Goal: Navigation & Orientation: Locate item on page

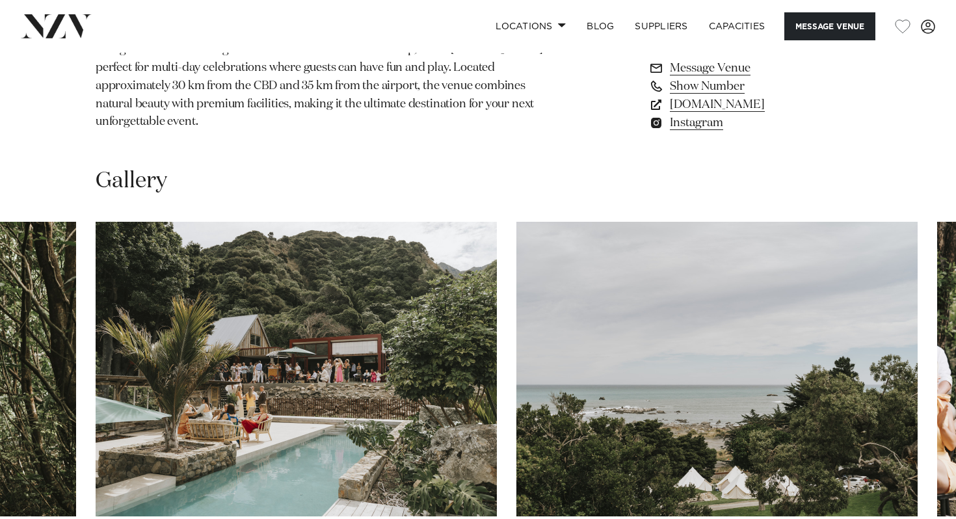
scroll to position [1087, 0]
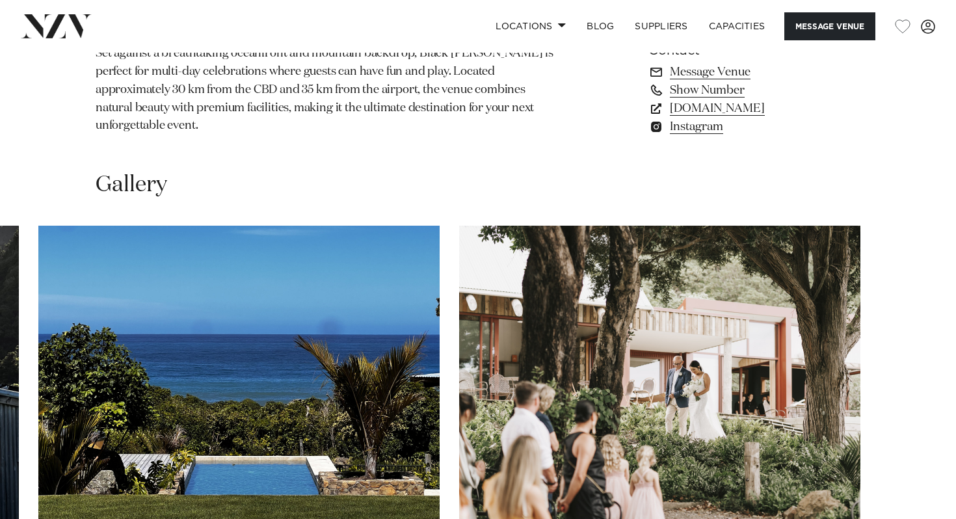
click at [853, 491] on swiper-container at bounding box center [478, 404] width 956 height 357
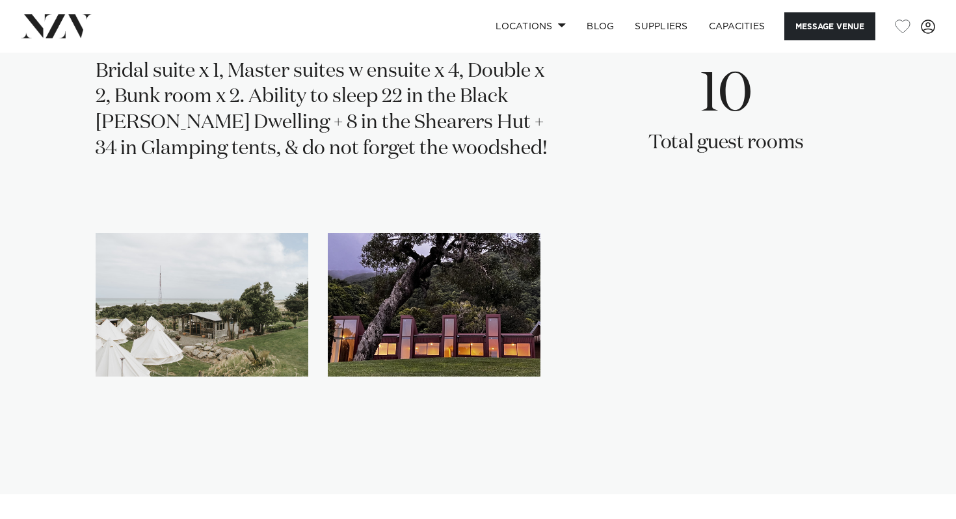
scroll to position [2023, 0]
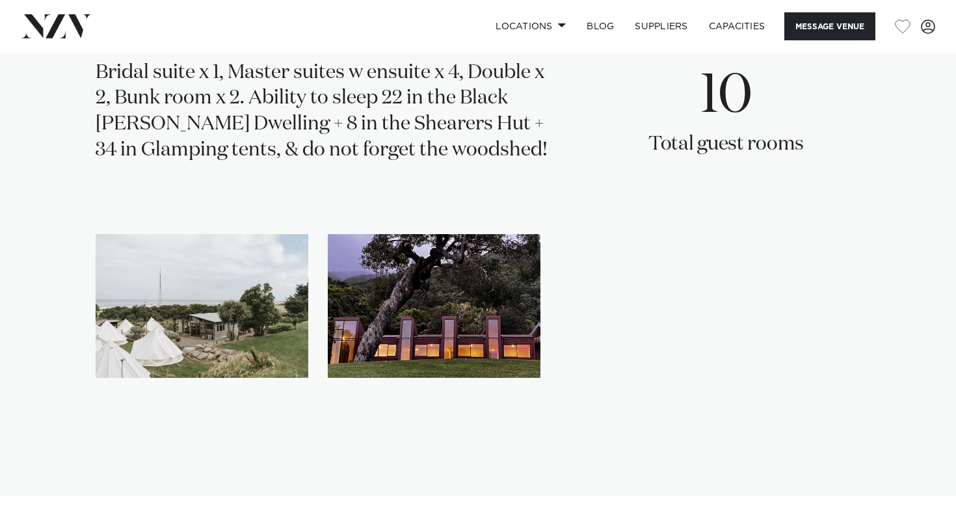
click at [395, 269] on img "2 / 2" at bounding box center [434, 306] width 213 height 144
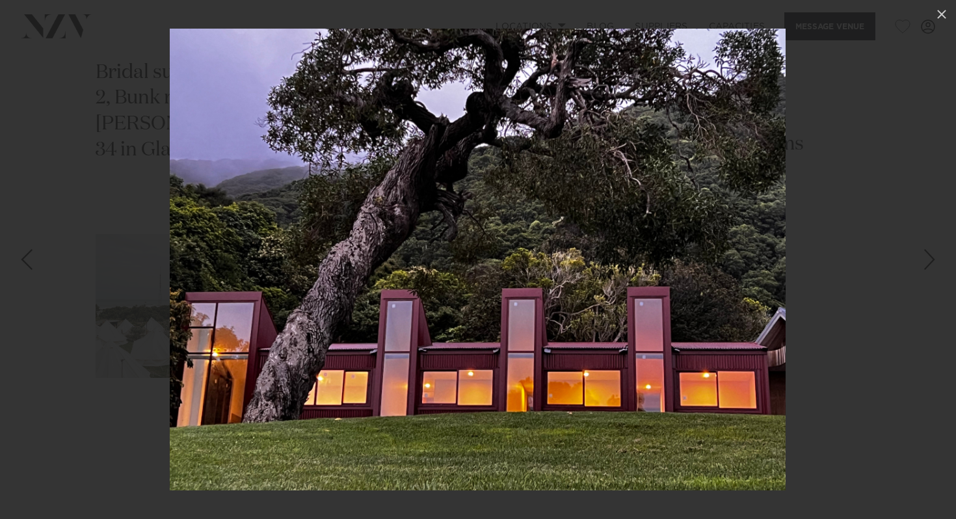
click at [28, 272] on div "Previous slide" at bounding box center [27, 259] width 18 height 25
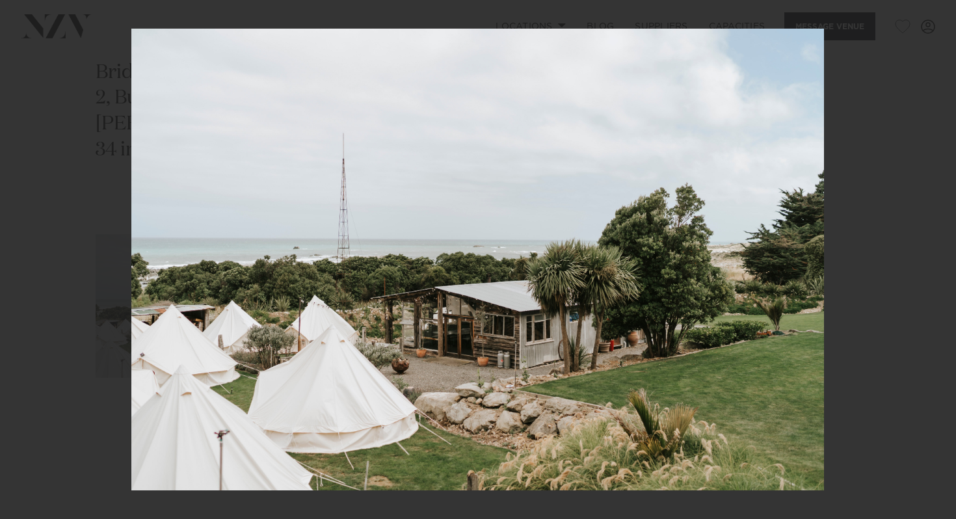
click at [28, 272] on div "1 / 2" at bounding box center [478, 259] width 956 height 519
click at [943, 10] on icon at bounding box center [942, 15] width 16 height 16
